Goal: Find specific page/section: Find specific page/section

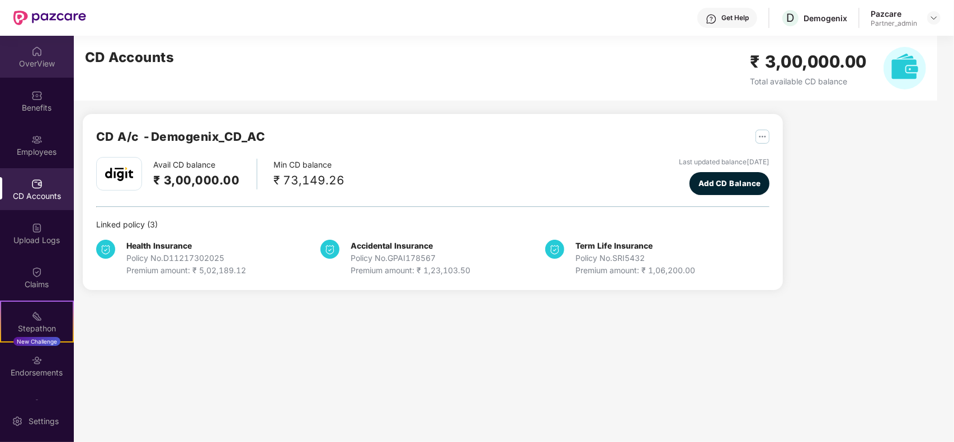
click at [46, 54] on div "OverView" at bounding box center [37, 57] width 74 height 42
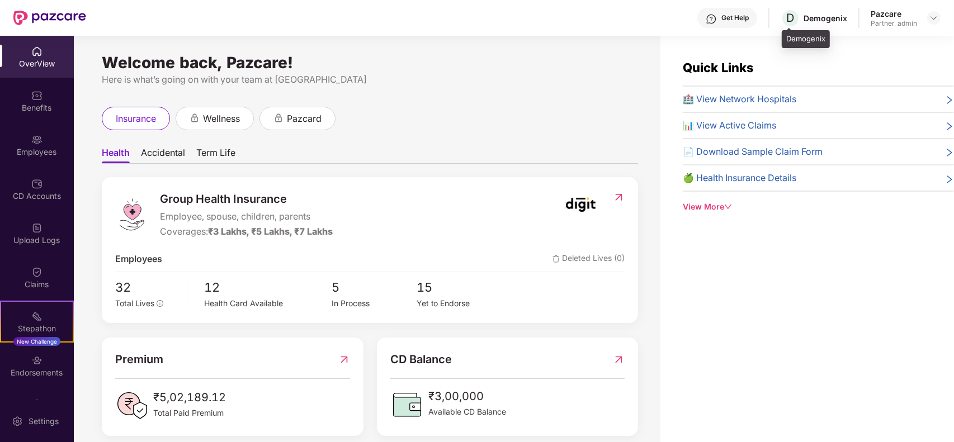
click at [819, 15] on div "Demogenix" at bounding box center [826, 18] width 44 height 11
click at [143, 114] on span "insurance" at bounding box center [136, 119] width 40 height 14
click at [192, 196] on span "Group Health Insurance" at bounding box center [246, 199] width 173 height 17
click at [177, 253] on div "Employees Deleted Lives (0)" at bounding box center [370, 259] width 510 height 14
click at [54, 92] on div "Benefits" at bounding box center [37, 101] width 74 height 42
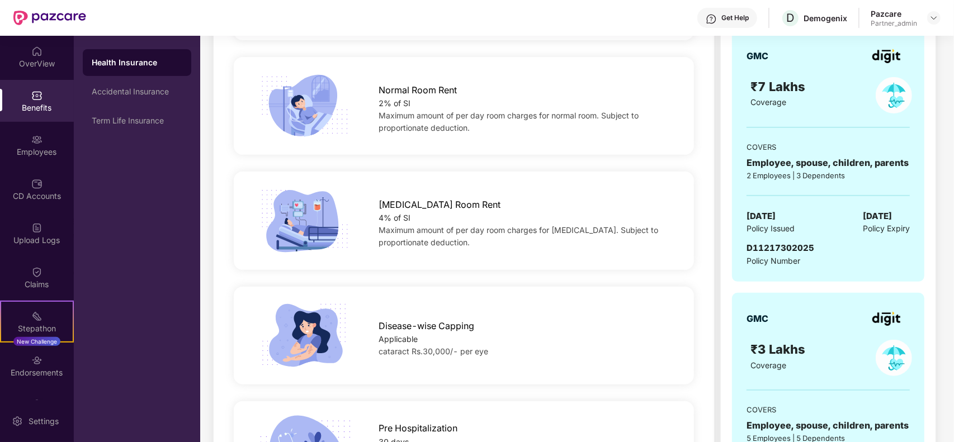
scroll to position [252, 0]
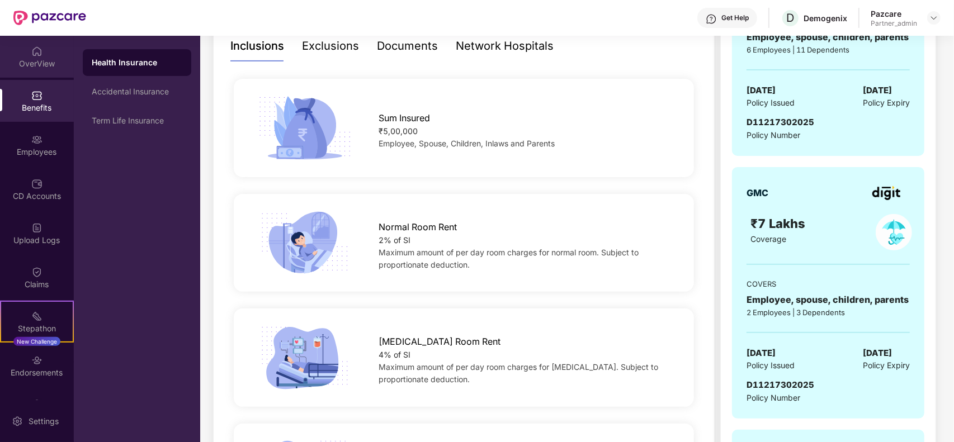
click at [26, 67] on div "OverView" at bounding box center [37, 63] width 74 height 11
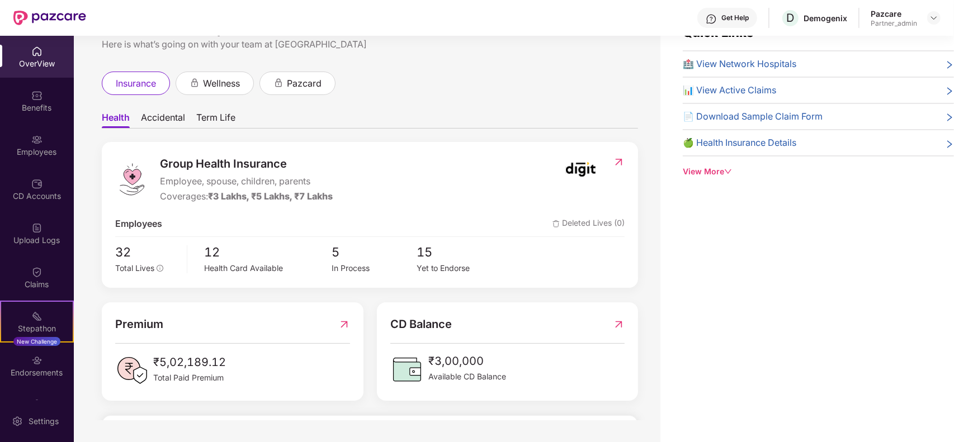
scroll to position [0, 0]
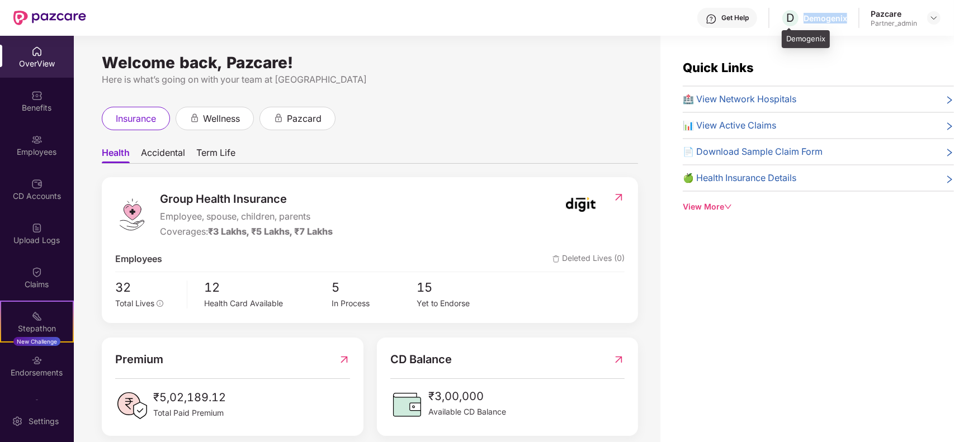
drag, startPoint x: 847, startPoint y: 17, endPoint x: 806, endPoint y: 18, distance: 41.4
click at [806, 18] on div "Demogenix" at bounding box center [826, 18] width 44 height 11
copy div "Demogenix"
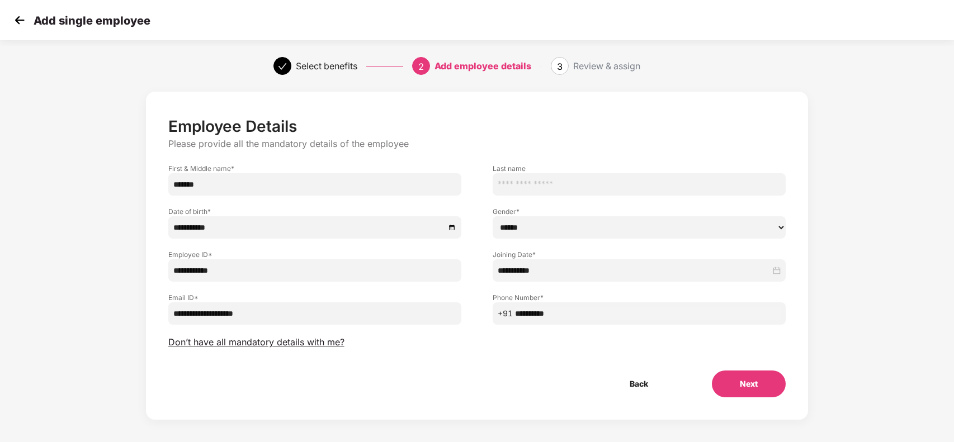
select select "******"
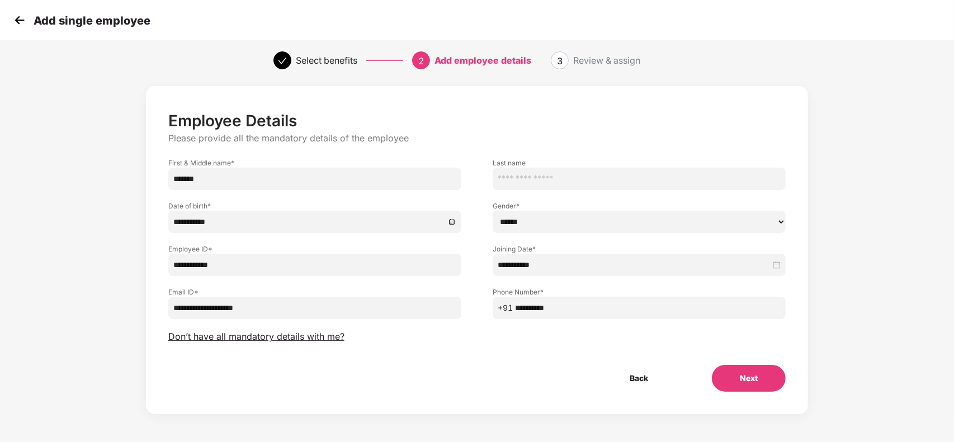
scroll to position [6, 0]
